Goal: Information Seeking & Learning: Understand process/instructions

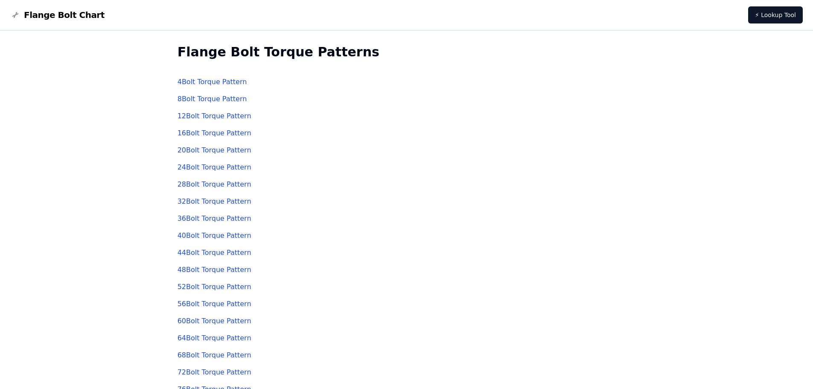
click at [209, 133] on link "16 Bolt Torque Pattern" at bounding box center [215, 133] width 74 height 8
